Goal: Communication & Community: Participate in discussion

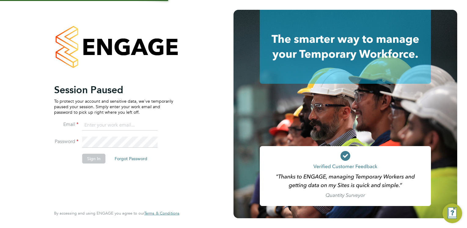
type input "Frank.Pocock@morganhunt.com"
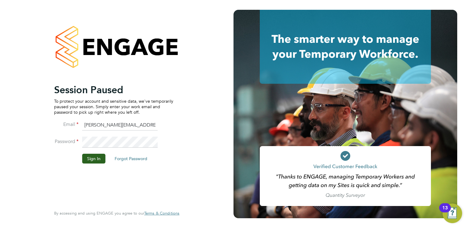
drag, startPoint x: 94, startPoint y: 158, endPoint x: 98, endPoint y: 158, distance: 4.6
click at [95, 158] on button "Sign In" at bounding box center [93, 159] width 23 height 10
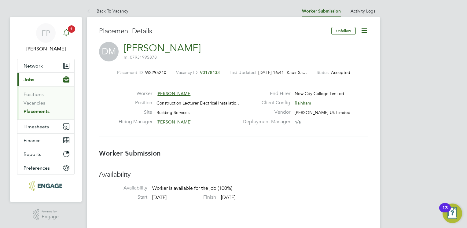
click at [71, 34] on div "Main navigation" at bounding box center [66, 33] width 12 height 12
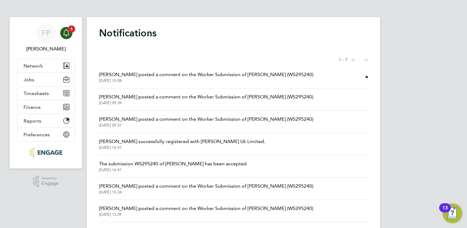
click at [176, 77] on span "[PERSON_NAME] posted a comment on the Worker Submission of [PERSON_NAME] (WS295…" at bounding box center [206, 74] width 214 height 7
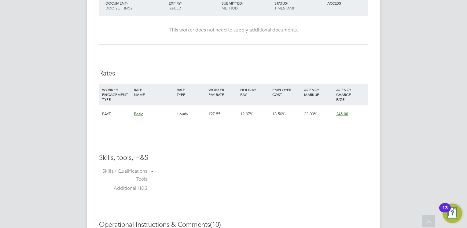
scroll to position [366, 0]
